Goal: Task Accomplishment & Management: Manage account settings

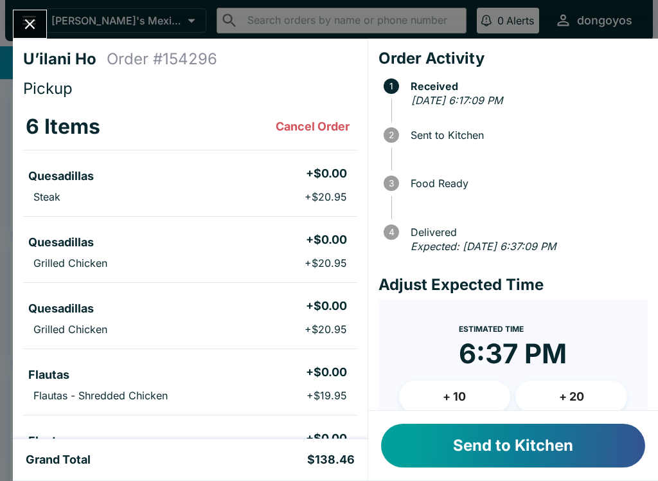
click at [443, 454] on button "Send to Kitchen" at bounding box center [513, 445] width 264 height 44
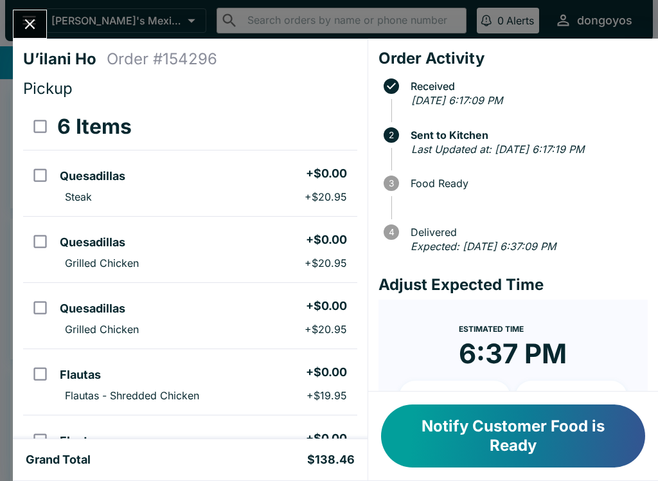
click at [24, 26] on icon "Close" at bounding box center [29, 23] width 17 height 17
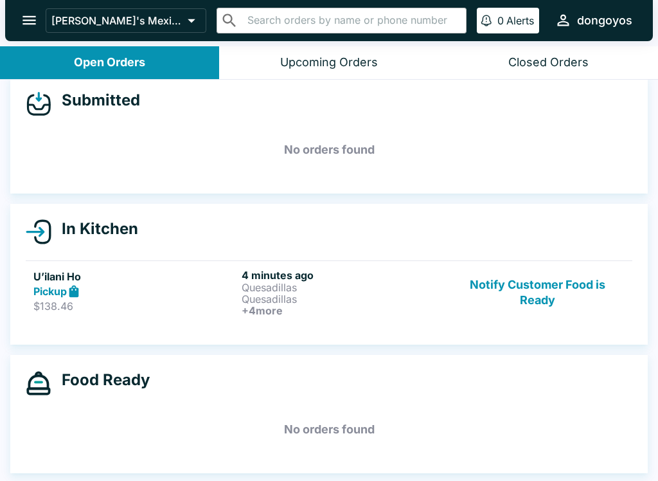
scroll to position [15, 0]
click at [314, 72] on button "Upcoming Orders" at bounding box center [328, 62] width 219 height 33
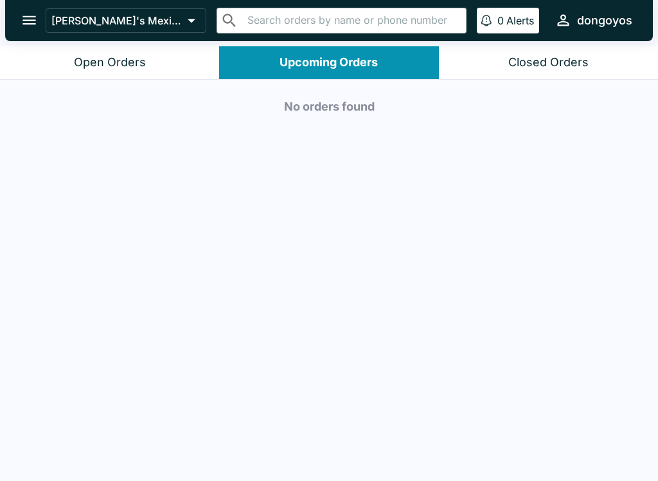
click at [545, 67] on div "Closed Orders" at bounding box center [548, 62] width 80 height 15
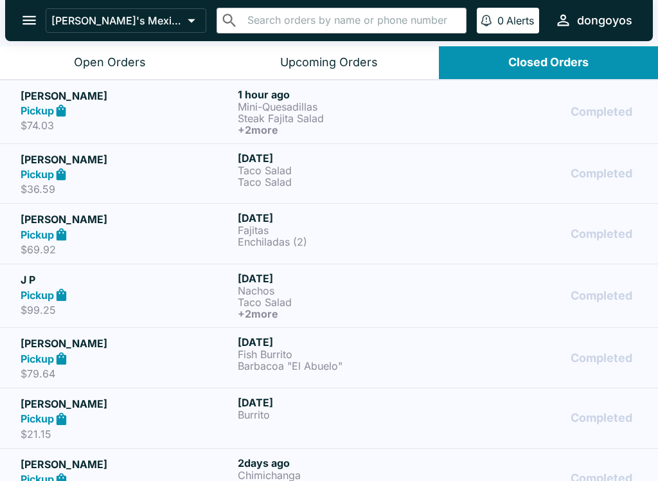
click at [209, 103] on div "Pickup" at bounding box center [127, 110] width 212 height 15
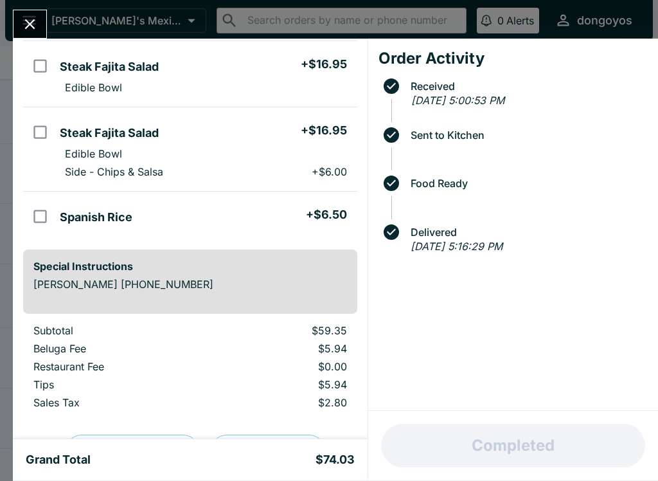
scroll to position [202, 0]
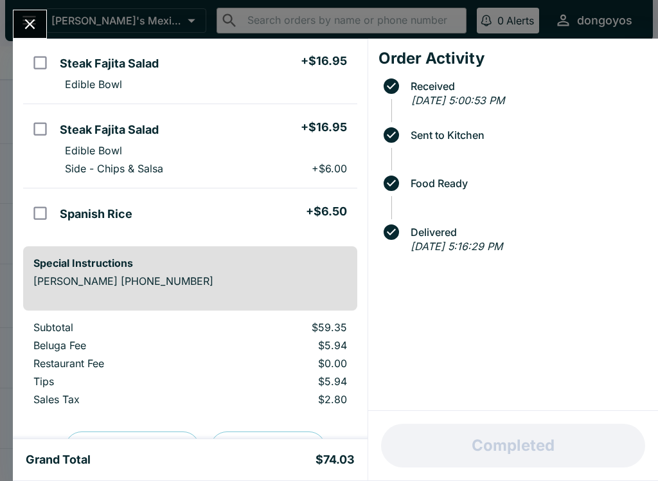
click at [26, 34] on button "Close" at bounding box center [29, 24] width 33 height 28
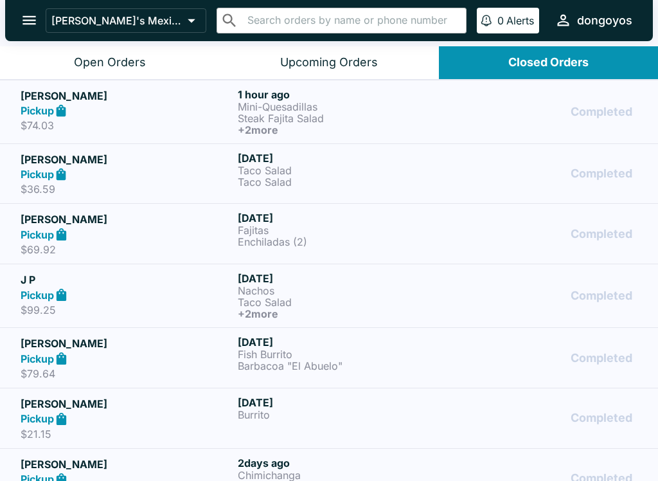
click at [94, 95] on h5 "[PERSON_NAME]" at bounding box center [127, 95] width 212 height 15
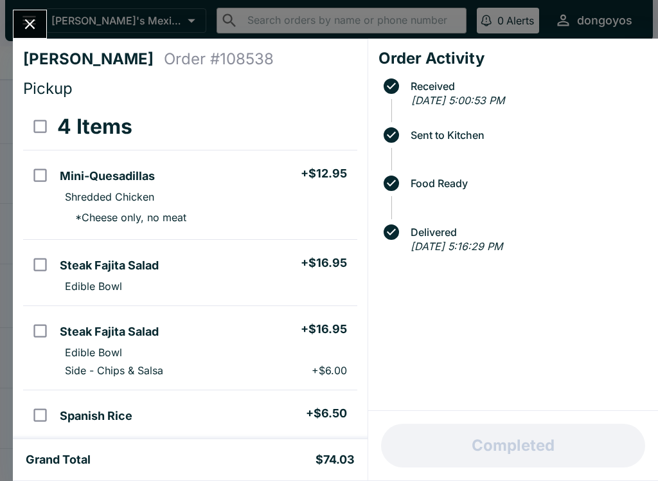
click at [21, 28] on button "Close" at bounding box center [29, 24] width 33 height 28
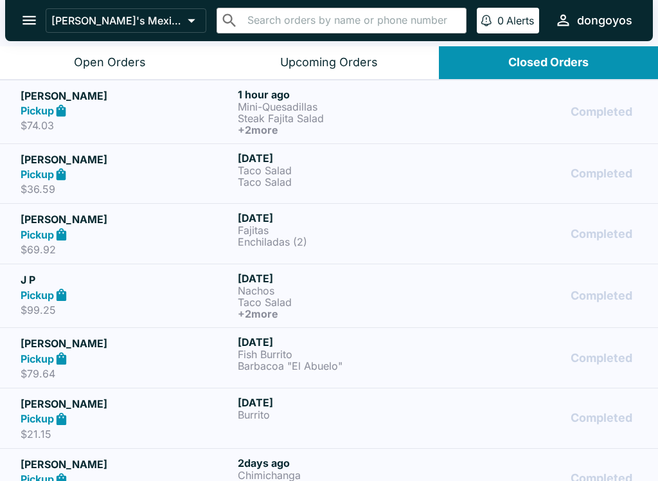
click at [85, 51] on button "Open Orders" at bounding box center [109, 62] width 219 height 33
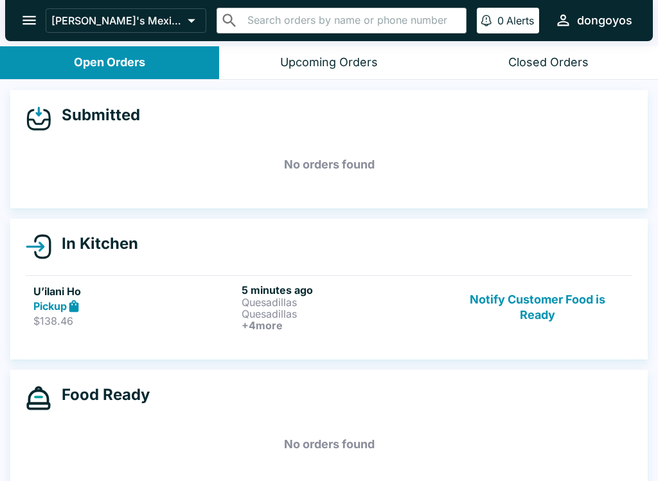
click at [175, 332] on link "U’ilani Ho Pickup $138.46 5 minutes ago Quesadillas Quesadillas + 4 more Notify…" at bounding box center [329, 307] width 606 height 64
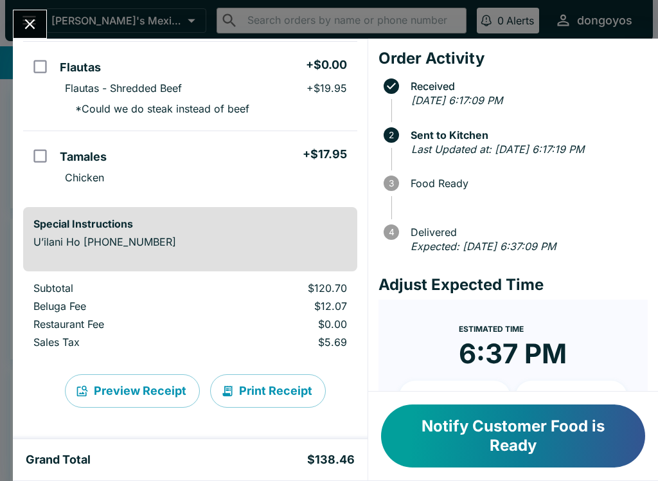
scroll to position [373, 0]
click at [513, 433] on button "Notify Customer Food is Ready" at bounding box center [513, 435] width 264 height 63
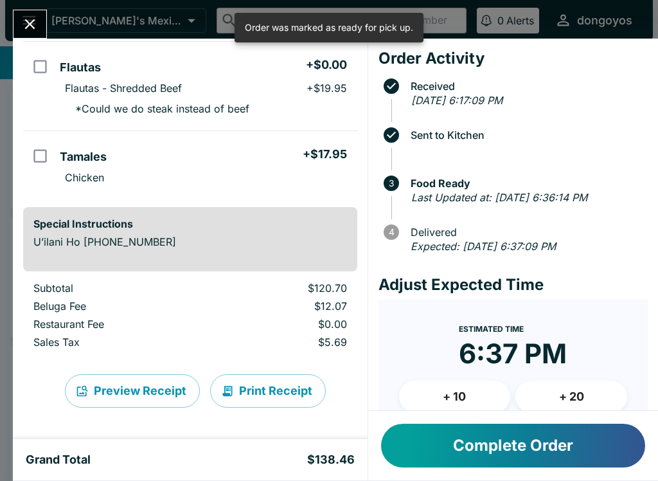
click at [540, 451] on button "Complete Order" at bounding box center [513, 445] width 264 height 44
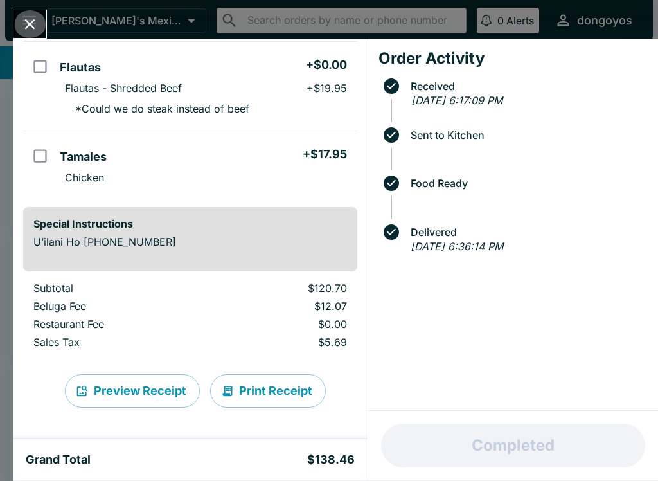
click at [18, 21] on button "Close" at bounding box center [29, 24] width 33 height 28
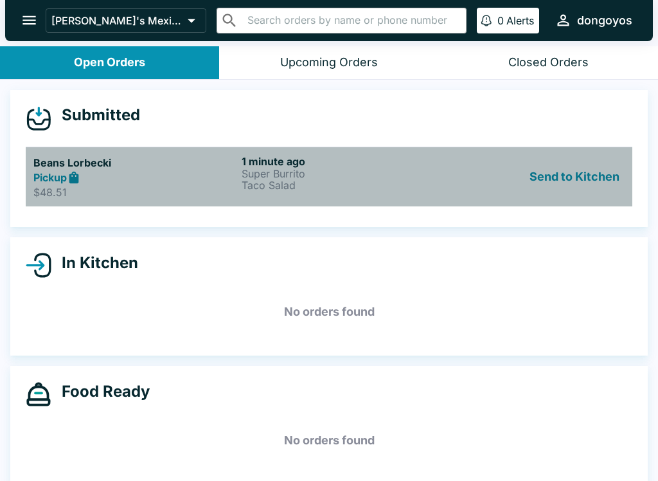
click at [395, 168] on p "Super Burrito" at bounding box center [343, 174] width 203 height 12
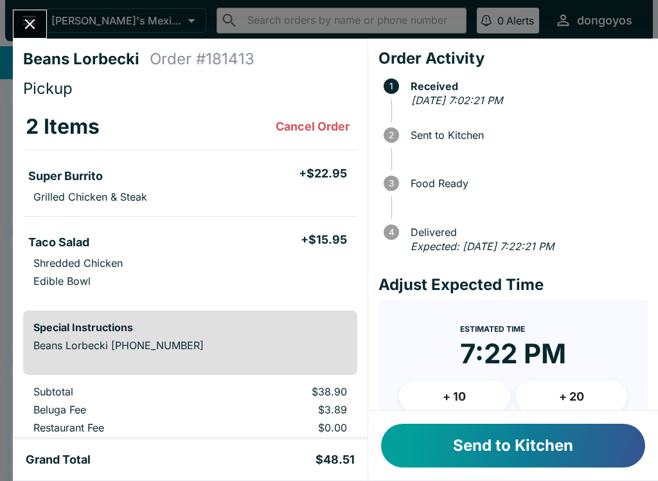
click at [546, 437] on button "Send to Kitchen" at bounding box center [513, 445] width 264 height 44
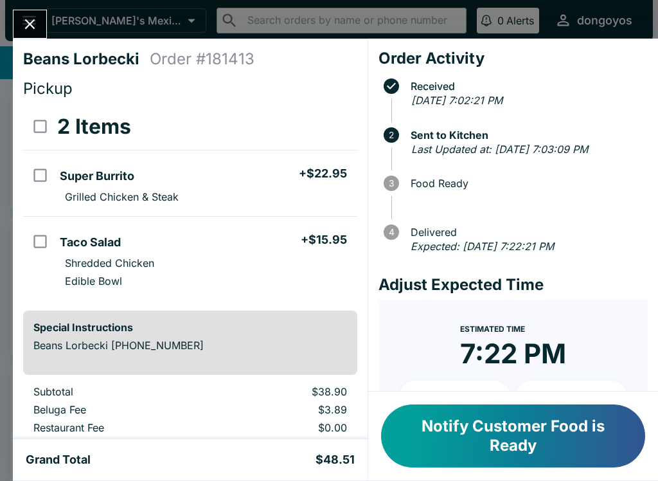
scroll to position [1, 0]
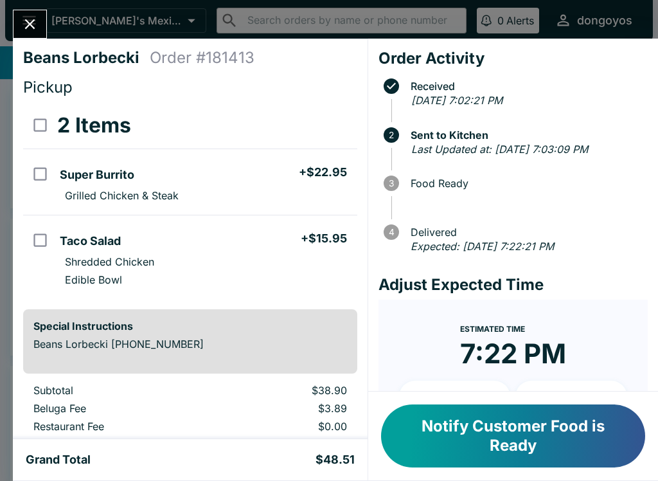
click at [39, 30] on icon "Close" at bounding box center [29, 23] width 17 height 17
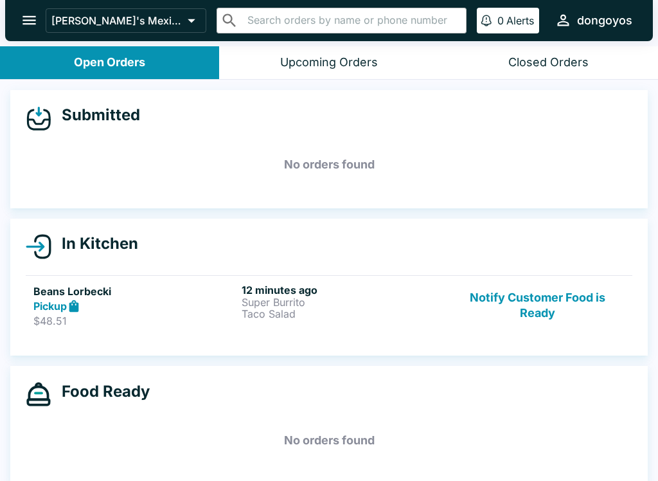
click at [509, 299] on button "Notify Customer Food is Ready" at bounding box center [537, 305] width 174 height 44
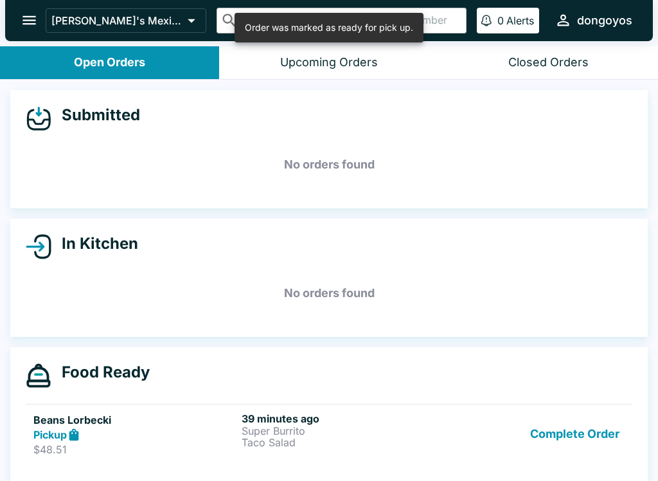
click at [566, 450] on button "Complete Order" at bounding box center [575, 434] width 100 height 44
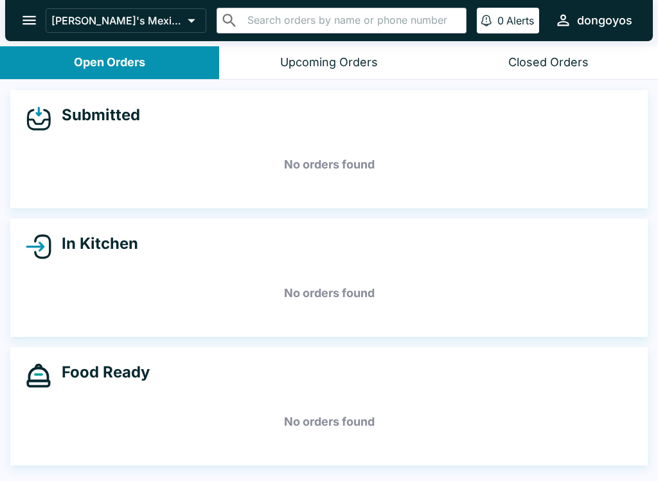
click at [558, 51] on button "Closed Orders" at bounding box center [548, 62] width 219 height 33
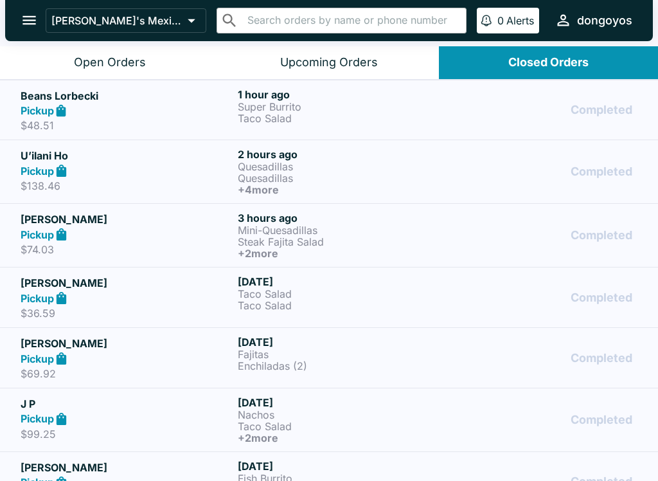
click at [362, 240] on p "Steak Fajita Salad" at bounding box center [344, 242] width 212 height 12
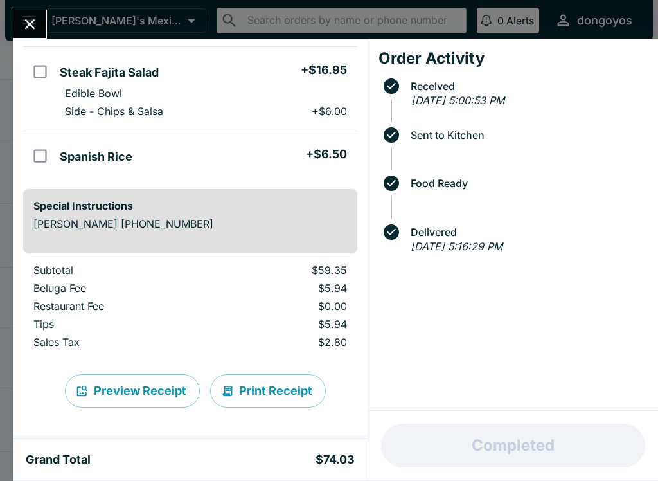
scroll to position [259, 0]
click at [24, 28] on icon "Close" at bounding box center [29, 23] width 17 height 17
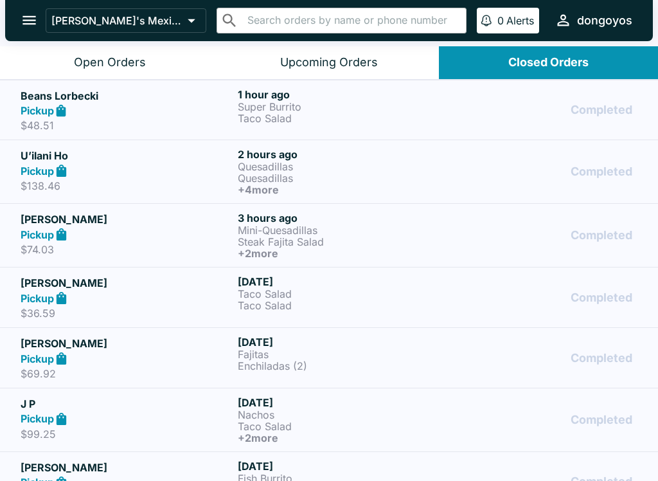
click at [322, 98] on h6 "1 hour ago" at bounding box center [344, 94] width 212 height 13
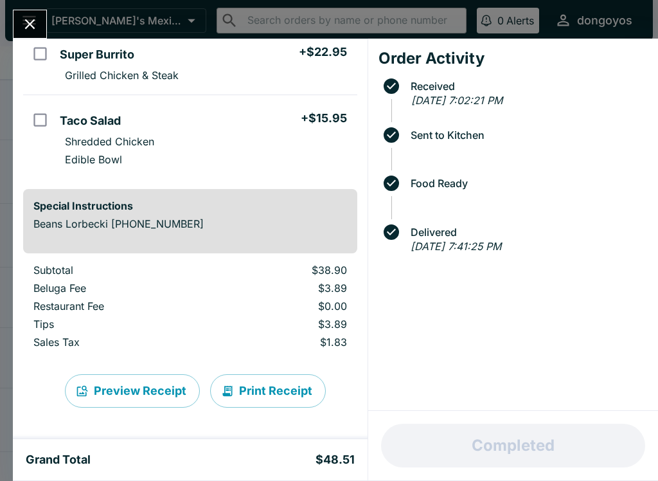
scroll to position [121, 0]
